Goal: Transaction & Acquisition: Purchase product/service

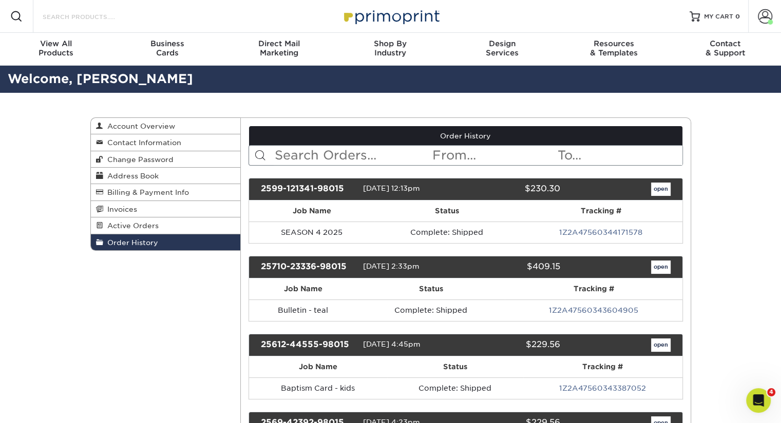
click at [98, 14] on input "Search Products" at bounding box center [92, 16] width 100 height 12
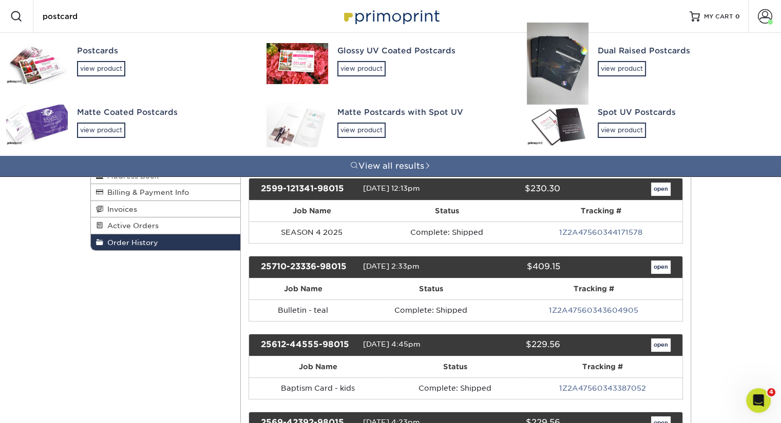
type input "postcard"
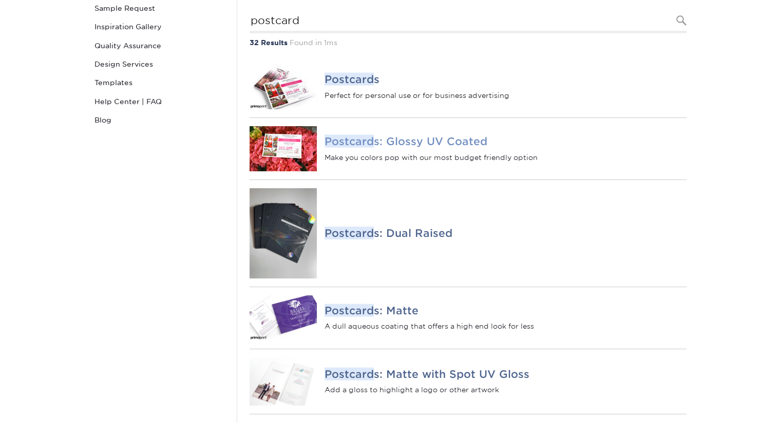
scroll to position [154, 0]
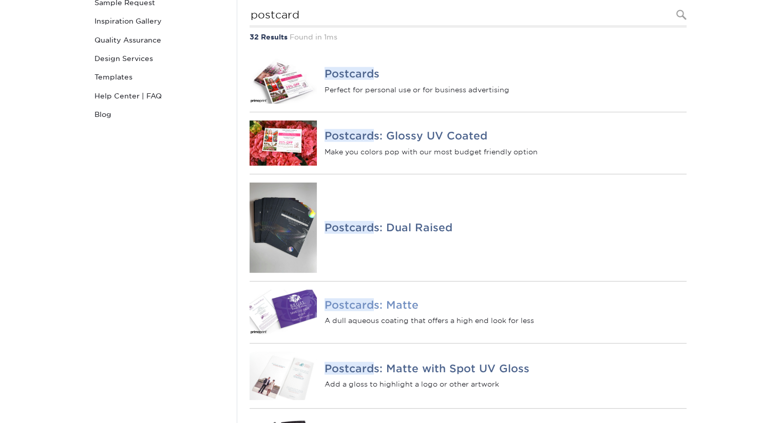
click at [387, 311] on h4 "Postcard s: Matte" at bounding box center [504, 305] width 361 height 12
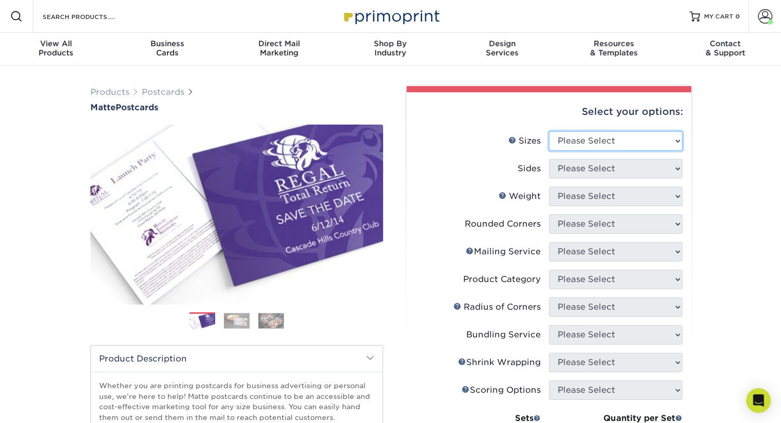
click at [643, 143] on select "Please Select 1.5" x 7" 2" x 4" 2" x 6" 2" x 7" 2" x 8" 2.12" x 5.5" 2.125" x 5…" at bounding box center [615, 141] width 133 height 20
select select "4.25x5.50"
click at [549, 131] on select "Please Select 1.5" x 7" 2" x 4" 2" x 6" 2" x 7" 2" x 8" 2.12" x 5.5" 2.125" x 5…" at bounding box center [615, 141] width 133 height 20
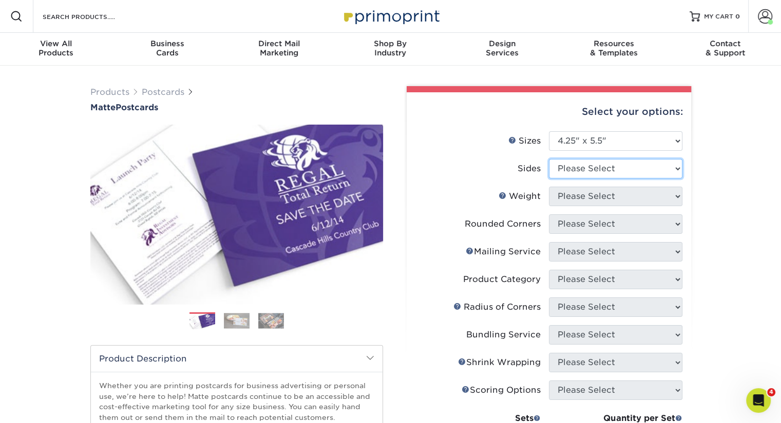
click at [612, 165] on select "Please Select Print Both Sides Print Front Only" at bounding box center [615, 169] width 133 height 20
select select "13abbda7-1d64-4f25-8bb2-c179b224825d"
click at [549, 159] on select "Please Select Print Both Sides Print Front Only" at bounding box center [615, 169] width 133 height 20
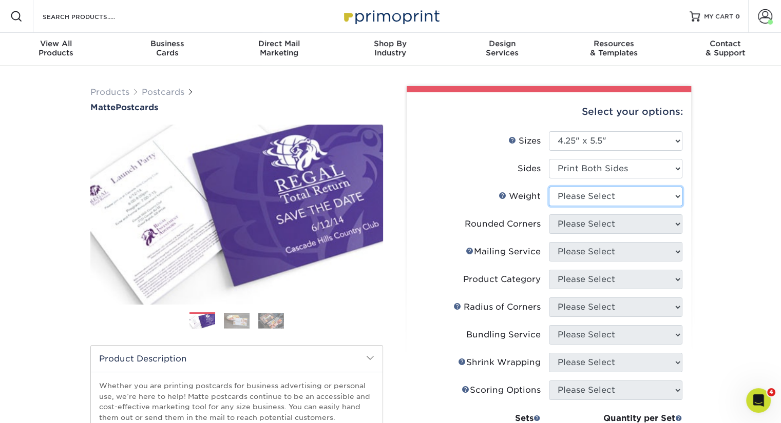
click at [604, 198] on select "Please Select 14PT 16PT" at bounding box center [615, 197] width 133 height 20
select select "14PT"
click at [549, 187] on select "Please Select 14PT 16PT" at bounding box center [615, 197] width 133 height 20
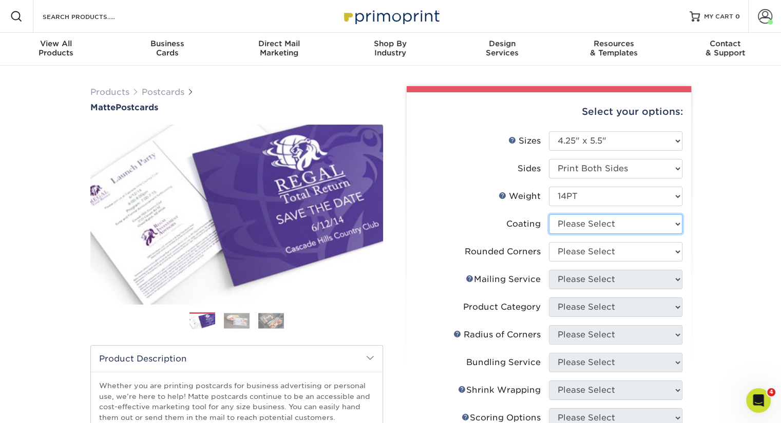
click at [599, 227] on select at bounding box center [615, 225] width 133 height 20
select select "121bb7b5-3b4d-429f-bd8d-bbf80e953313"
click at [549, 215] on select at bounding box center [615, 225] width 133 height 20
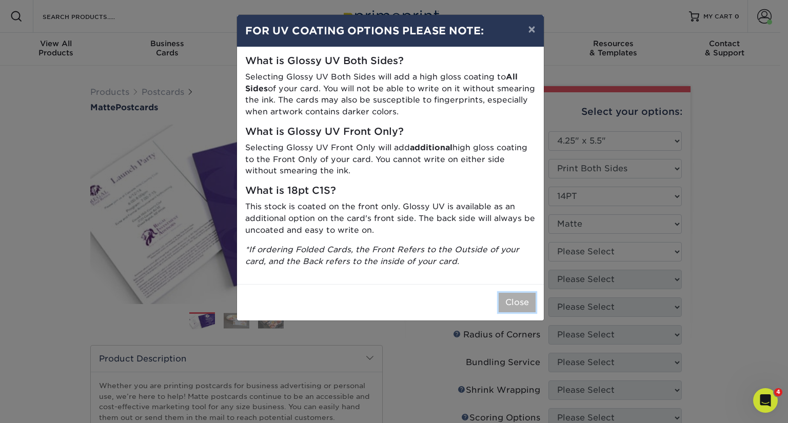
click at [509, 299] on button "Close" at bounding box center [517, 303] width 37 height 20
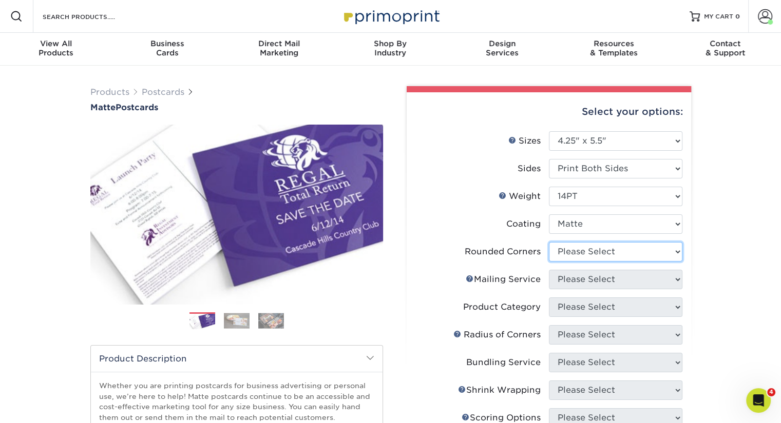
click at [601, 250] on select "Please Select Yes - Round 4 Corners No" at bounding box center [615, 252] width 133 height 20
select select "0"
click at [549, 242] on select "Please Select Yes - Round 4 Corners No" at bounding box center [615, 252] width 133 height 20
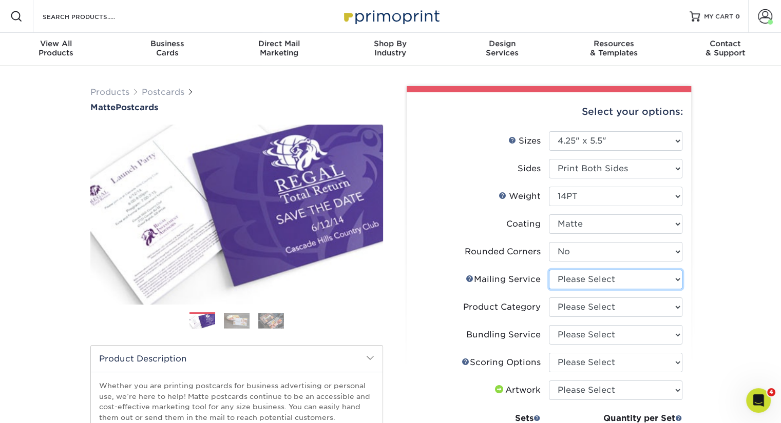
click at [632, 280] on select "Please Select No Direct Mailing Service No, I will mail/stamp/imprint Direct Ma…" at bounding box center [615, 280] width 133 height 20
select select "3e5e9bdd-d78a-4c28-a41d-fe1407925ca6"
click at [549, 270] on select "Please Select No Direct Mailing Service No, I will mail/stamp/imprint Direct Ma…" at bounding box center [615, 280] width 133 height 20
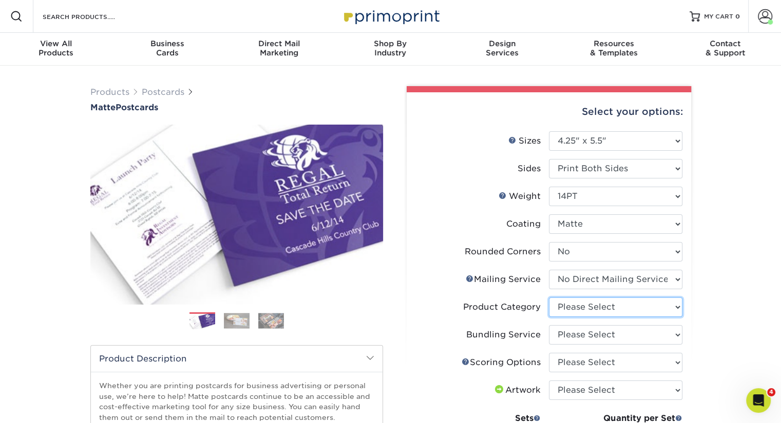
click at [620, 313] on select "Please Select Postcards" at bounding box center [615, 308] width 133 height 20
select select "9b7272e0-d6c8-4c3c-8e97-d3a1bcdab858"
click at [549, 298] on select "Please Select Postcards" at bounding box center [615, 308] width 133 height 20
click at [610, 340] on select "Please Select No Bundling Services Yes, Bundles of 50 (+2 Days) Yes, Bundles of…" at bounding box center [615, 335] width 133 height 20
select select "58689abb-25c0-461c-a4c3-a80b627d6649"
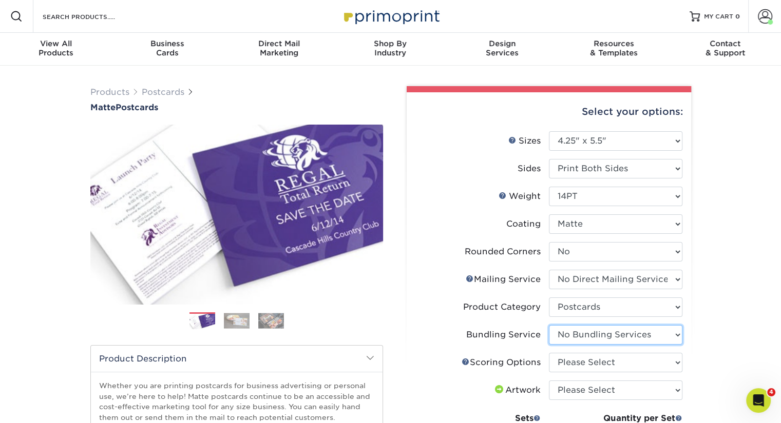
click at [549, 325] on select "Please Select No Bundling Services Yes, Bundles of 50 (+2 Days) Yes, Bundles of…" at bounding box center [615, 335] width 133 height 20
click at [598, 364] on select "Please Select No Scoring One Score Score in Half" at bounding box center [615, 363] width 133 height 20
select select "16ebe401-5398-422d-8cb0-f3adbb82deb5"
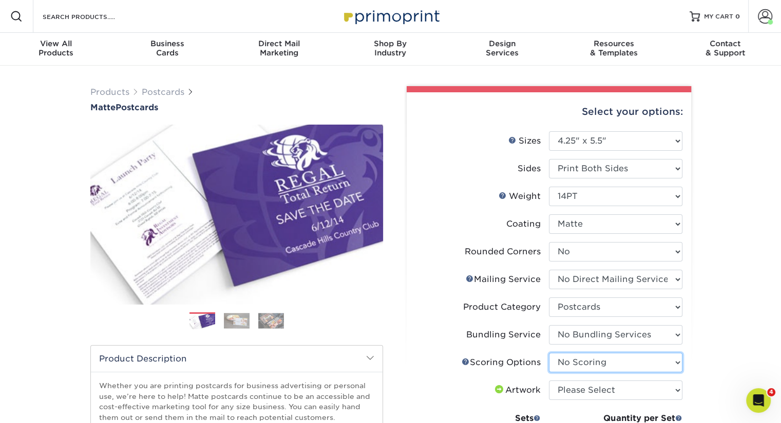
click at [549, 353] on select "Please Select No Scoring One Score Score in Half" at bounding box center [615, 363] width 133 height 20
click at [606, 394] on select "Please Select I will upload files I need a design - $150" at bounding box center [615, 391] width 133 height 20
select select "upload"
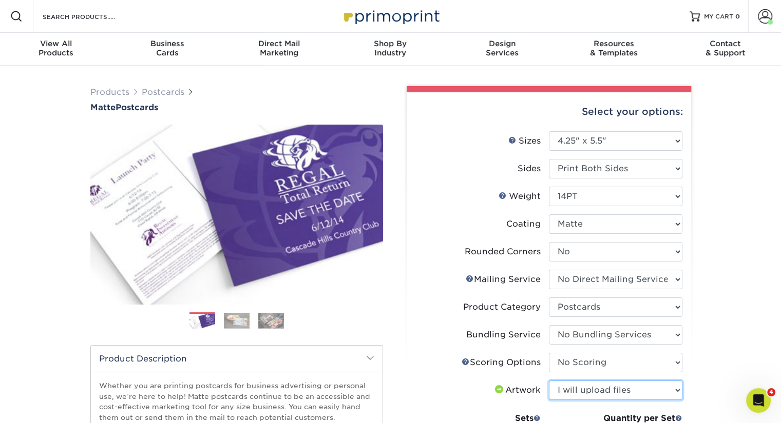
click at [549, 381] on select "Please Select I will upload files I need a design - $150" at bounding box center [615, 391] width 133 height 20
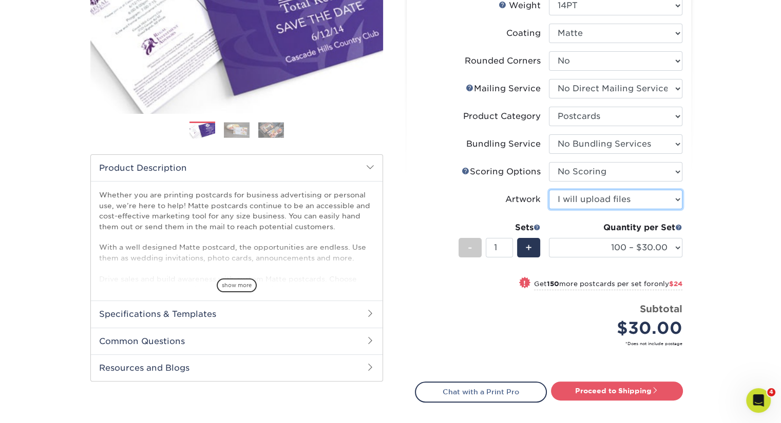
scroll to position [257, 0]
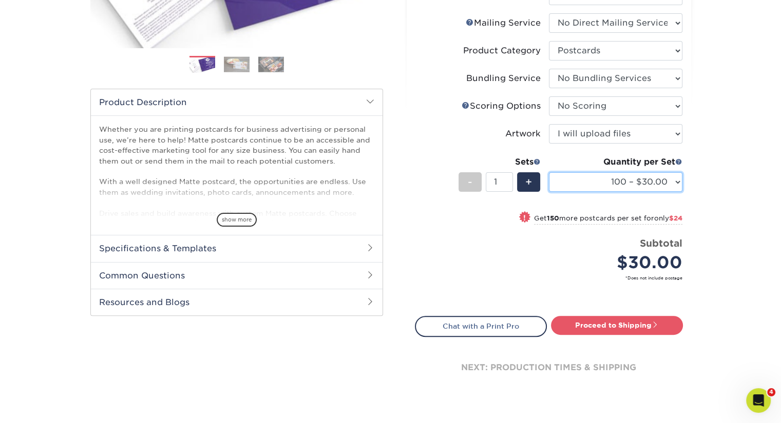
click at [634, 176] on select "100 – $30.00 250 – $54.00 500 – $64.00 1000 – $73.00 2500 – $149.00 5000 – $222…" at bounding box center [615, 182] width 133 height 20
select select "500 – $64.00"
click at [549, 172] on select "100 – $30.00 250 – $54.00 500 – $64.00 1000 – $73.00 2500 – $149.00 5000 – $222…" at bounding box center [615, 182] width 133 height 20
click at [598, 325] on link "Proceed to Shipping" at bounding box center [617, 325] width 132 height 18
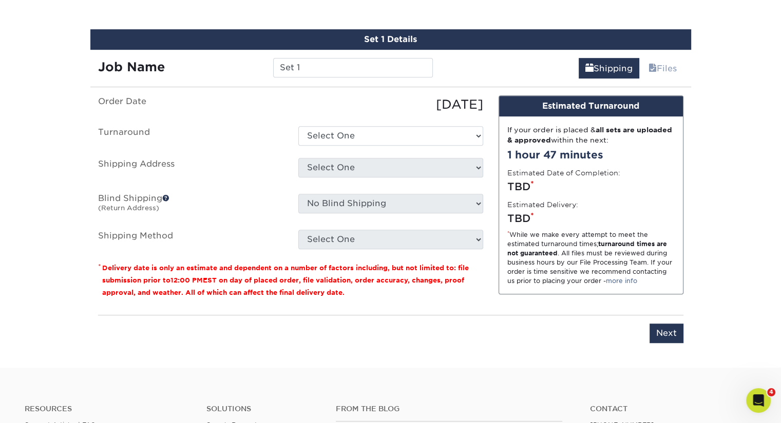
scroll to position [601, 0]
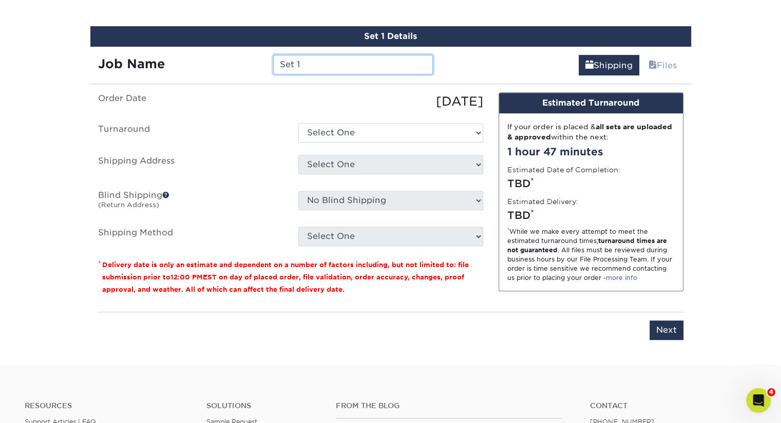
drag, startPoint x: 364, startPoint y: 65, endPoint x: 182, endPoint y: 88, distance: 183.7
click at [182, 88] on div "Set 1 Details Job Name Set 1 Shipping Files You've choosen mailing services! If…" at bounding box center [390, 189] width 601 height 326
type input "Experience Grace Notecard"
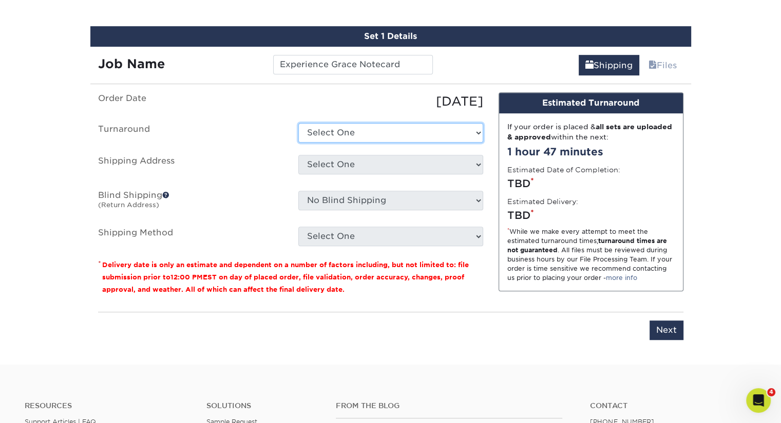
click at [369, 129] on select "Select One 2-4 Business Days 2 Day Next Business Day" at bounding box center [390, 133] width 185 height 20
select select "989fafb9-cd0e-495b-b459-131c9f171624"
click at [298, 123] on select "Select One 2-4 Business Days 2 Day Next Business Day" at bounding box center [390, 133] width 185 height 20
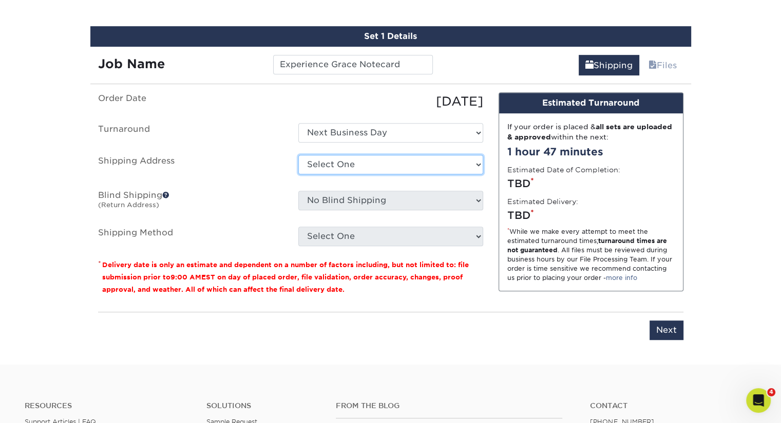
click at [374, 164] on select "Select One GRACE Hinckley + Add New Address" at bounding box center [390, 165] width 185 height 20
select select "274645"
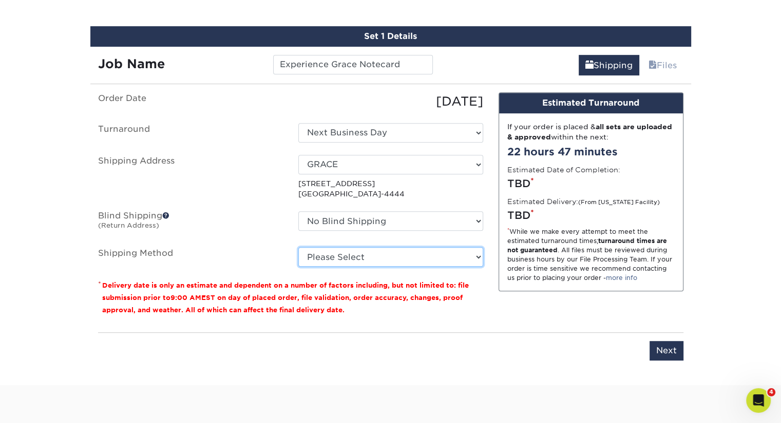
click at [383, 259] on select "Please Select Ground Shipping (+$17.33) 3 Day Shipping Service (+$21.03) 2 Day …" at bounding box center [390, 257] width 185 height 20
select select "03"
click at [298, 247] on select "Please Select Ground Shipping (+$17.33) 3 Day Shipping Service (+$21.03) 2 Day …" at bounding box center [390, 257] width 185 height 20
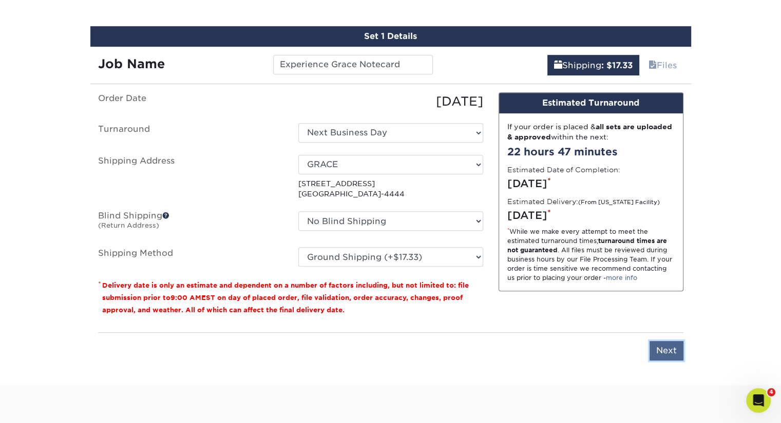
click at [664, 349] on input "Next" at bounding box center [666, 351] width 34 height 20
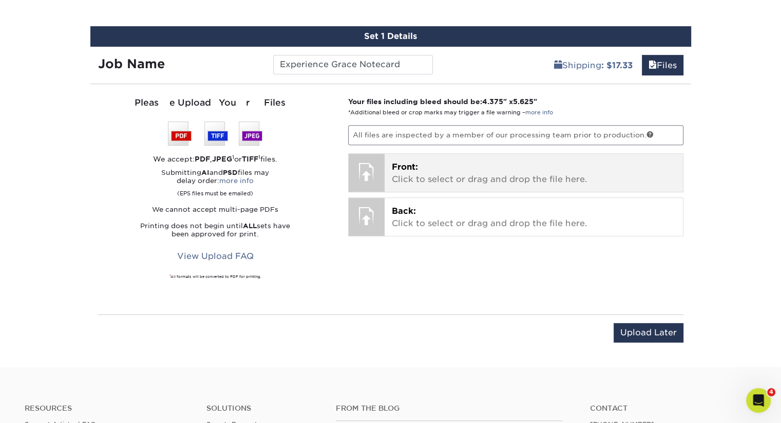
click at [536, 175] on p "Front: Click to select or drag and drop the file here." at bounding box center [534, 173] width 284 height 25
click at [447, 178] on p "Front: Click to select or drag and drop the file here." at bounding box center [534, 173] width 284 height 25
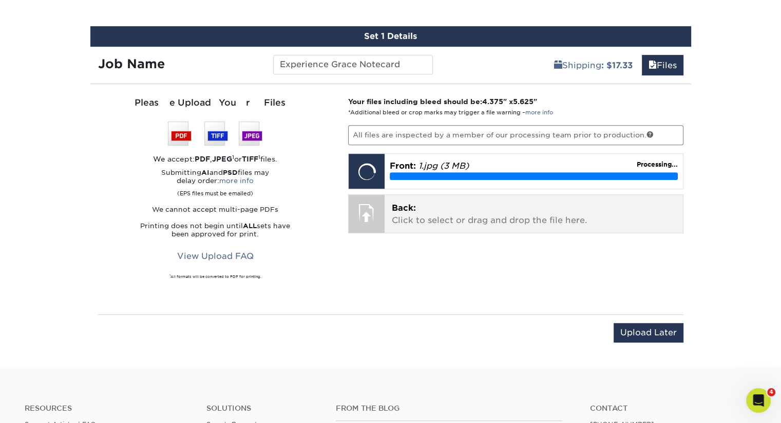
click at [431, 222] on p "Back: Click to select or drag and drop the file here." at bounding box center [534, 214] width 284 height 25
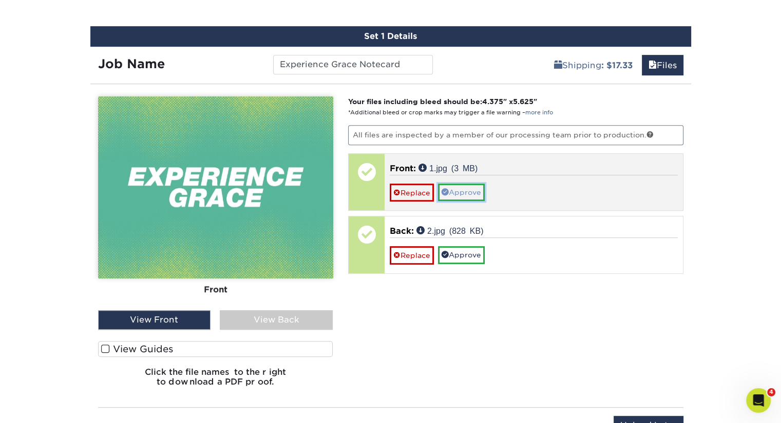
click at [465, 190] on link "Approve" at bounding box center [461, 192] width 47 height 17
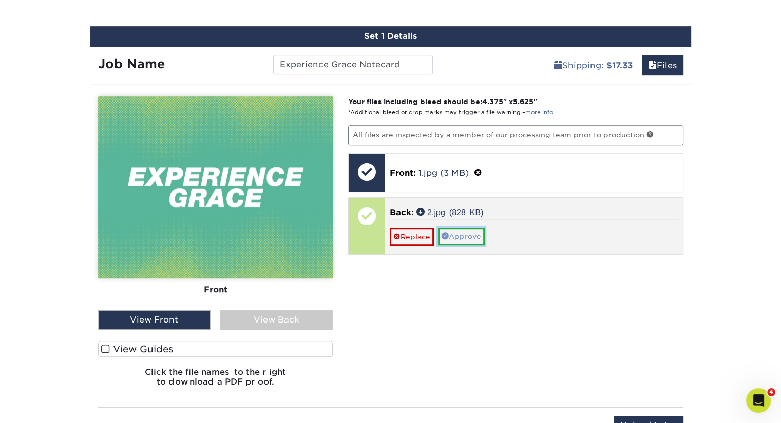
click at [471, 237] on link "Approve" at bounding box center [461, 236] width 47 height 17
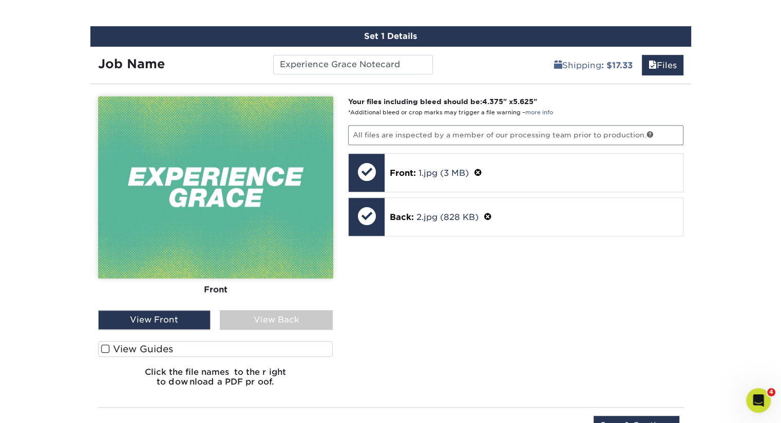
click at [279, 322] on div "View Back" at bounding box center [276, 321] width 113 height 20
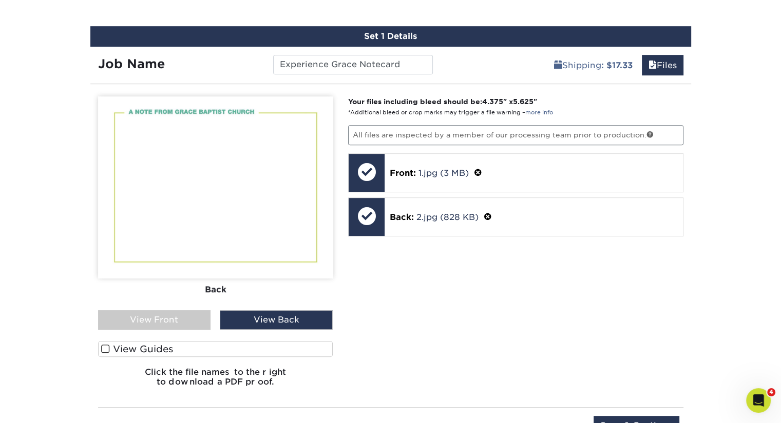
click at [150, 317] on div "View Front" at bounding box center [154, 321] width 113 height 20
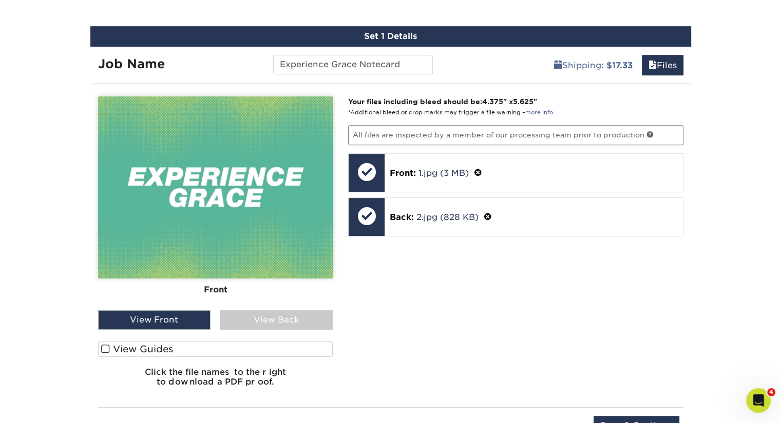
click at [262, 318] on div "View Back" at bounding box center [276, 321] width 113 height 20
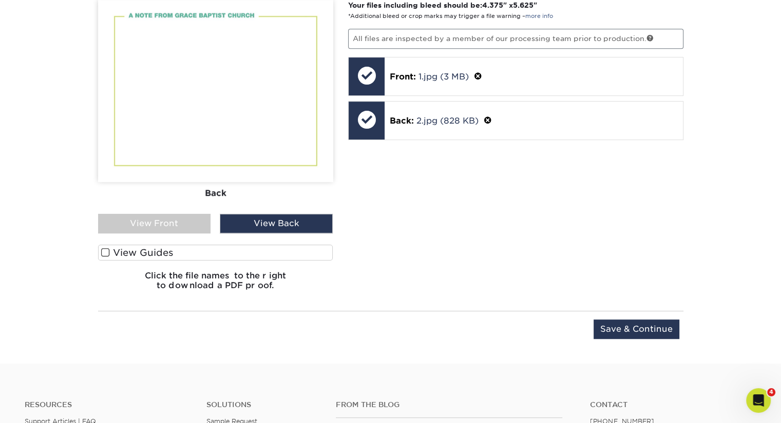
scroll to position [754, 0]
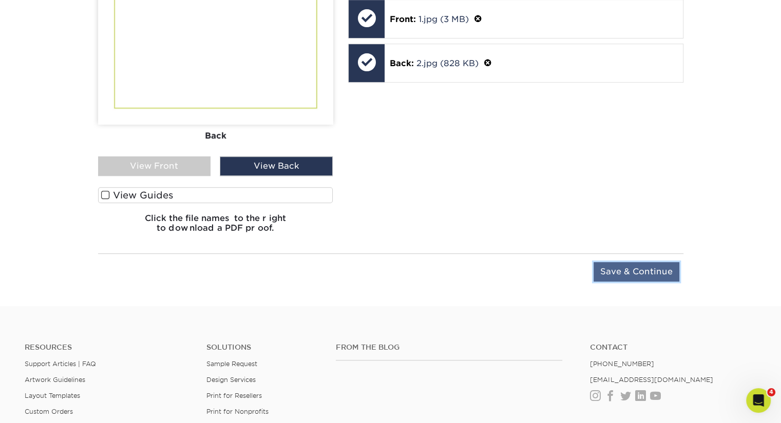
click at [643, 268] on input "Save & Continue" at bounding box center [636, 272] width 86 height 20
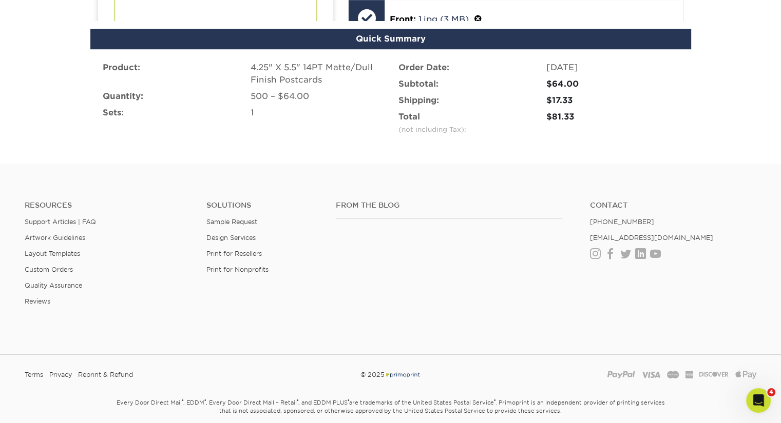
scroll to position [748, 0]
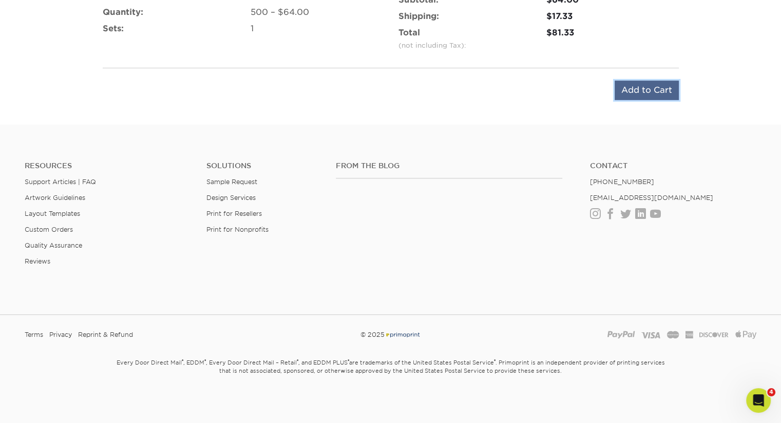
click at [644, 89] on input "Add to Cart" at bounding box center [646, 91] width 64 height 20
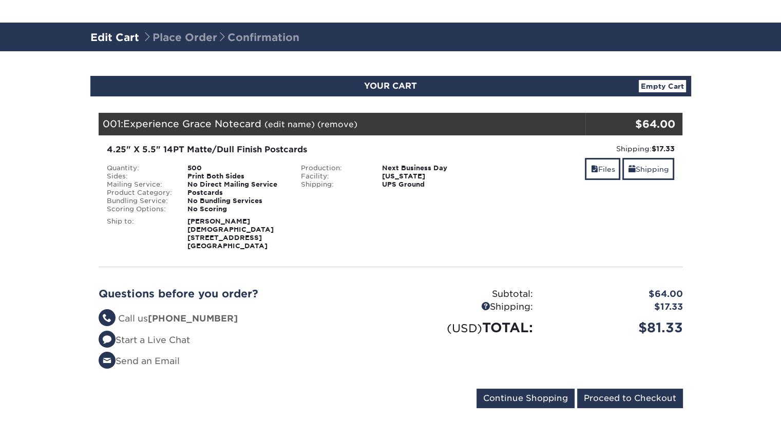
scroll to position [154, 0]
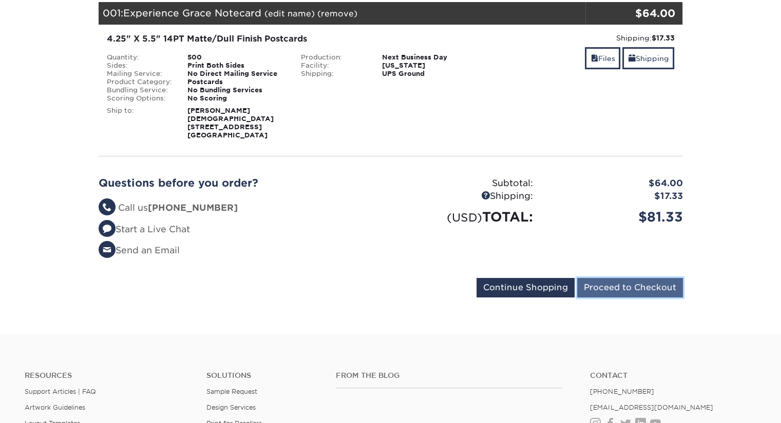
click at [631, 286] on input "Proceed to Checkout" at bounding box center [630, 288] width 106 height 20
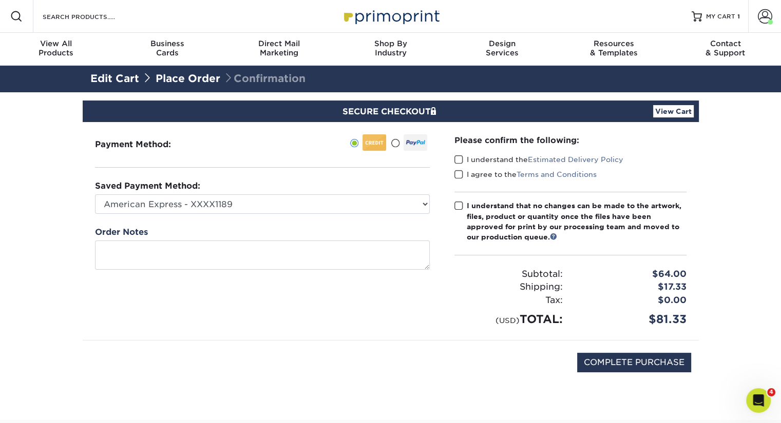
click at [458, 161] on span at bounding box center [458, 160] width 9 height 10
click at [0, 0] on input "I understand the Estimated Delivery Policy" at bounding box center [0, 0] width 0 height 0
click at [459, 171] on span at bounding box center [458, 175] width 9 height 10
click at [0, 0] on input "I agree to the Terms and Conditions" at bounding box center [0, 0] width 0 height 0
click at [456, 200] on div "Please confirm the following: I understand the Estimated Delivery Policy I agre…" at bounding box center [570, 230] width 232 height 193
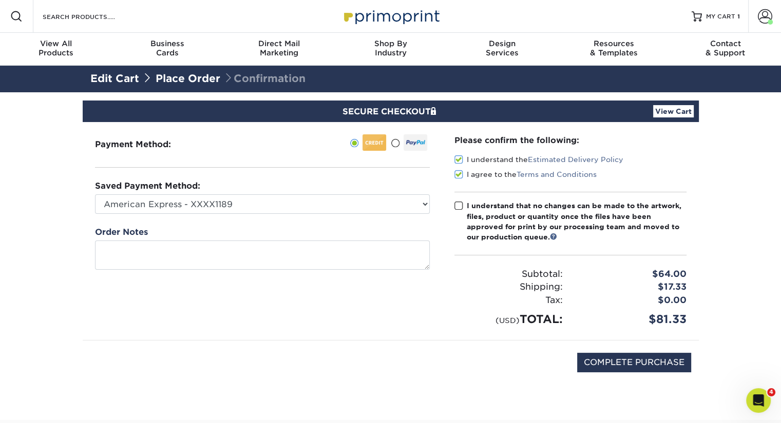
click at [456, 205] on span at bounding box center [458, 206] width 9 height 10
click at [0, 0] on input "I understand that no changes can be made to the artwork, files, product or quan…" at bounding box center [0, 0] width 0 height 0
click at [615, 364] on input "COMPLETE PURCHASE" at bounding box center [634, 363] width 114 height 20
type input "PROCESSING, PLEASE WAIT..."
